Goal: Find specific page/section: Find specific page/section

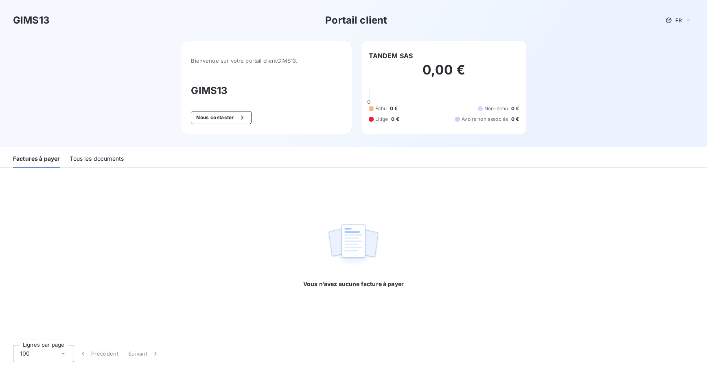
click at [86, 159] on div "Tous les documents" at bounding box center [97, 159] width 54 height 17
